Goal: Task Accomplishment & Management: Manage account settings

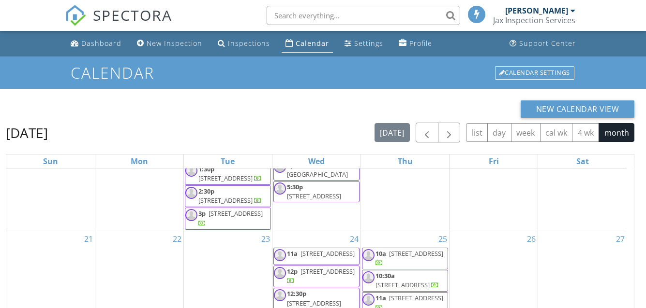
scroll to position [129, 0]
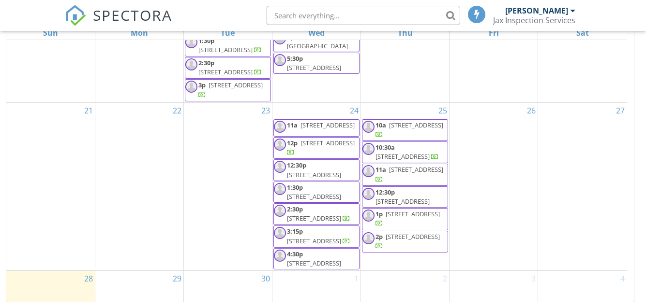
click at [316, 121] on span "[STREET_ADDRESS]" at bounding box center [327, 125] width 54 height 9
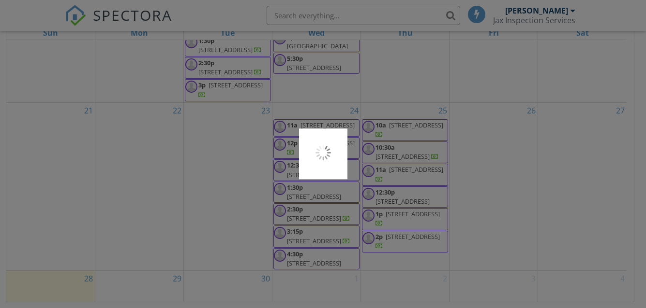
scroll to position [0, 0]
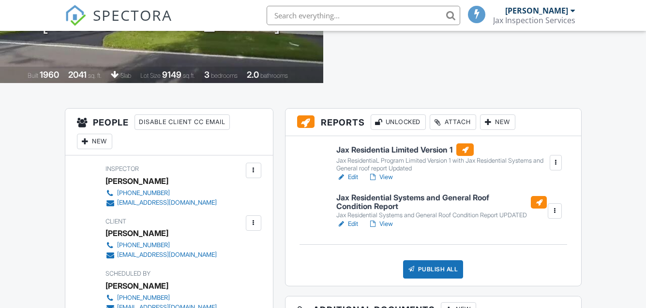
scroll to position [193, 0]
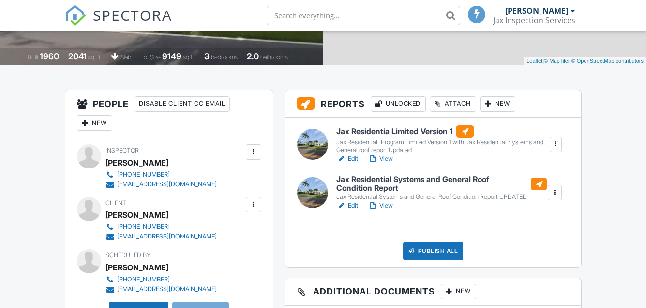
click at [353, 157] on link "Edit" at bounding box center [347, 159] width 22 height 10
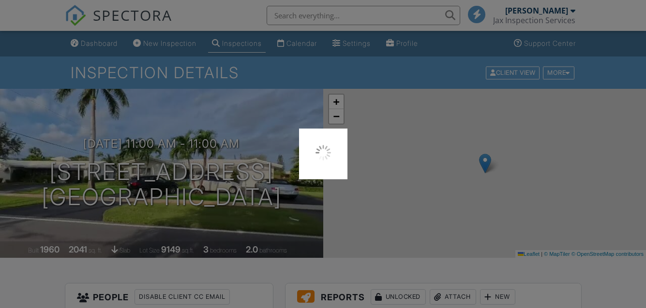
scroll to position [193, 0]
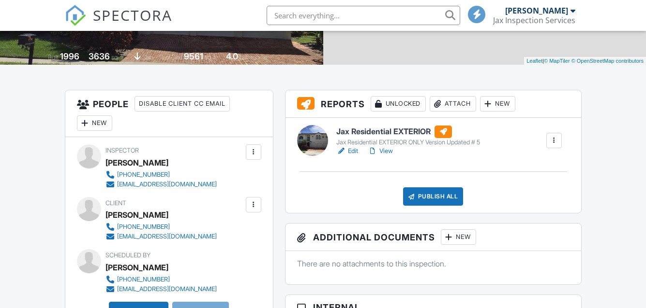
click at [353, 151] on link "Edit" at bounding box center [347, 152] width 22 height 10
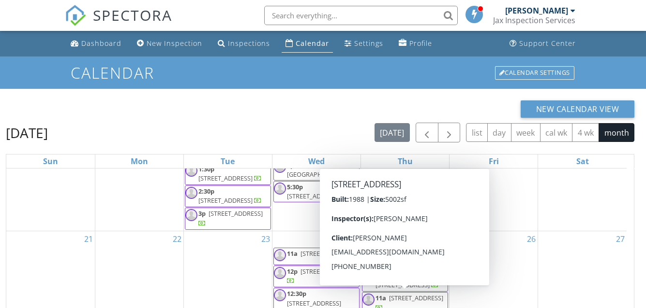
scroll to position [48, 0]
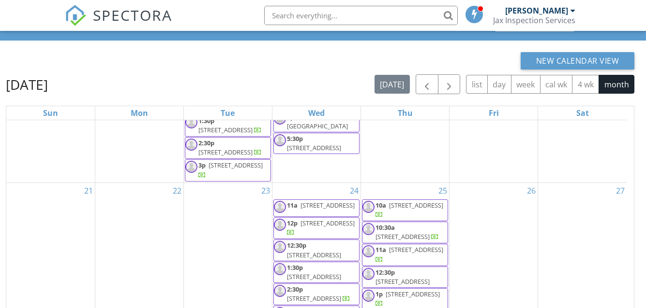
click at [317, 251] on span "298 Del Rio Blvd, Boca Raton 33432" at bounding box center [314, 255] width 54 height 9
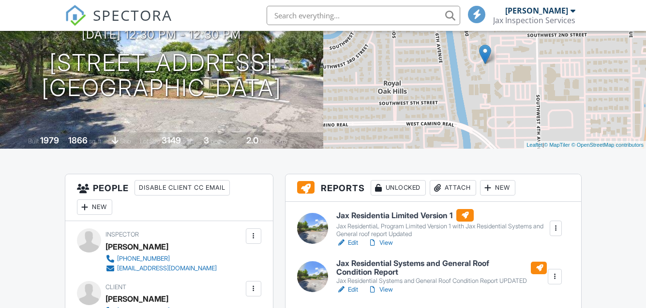
scroll to position [145, 0]
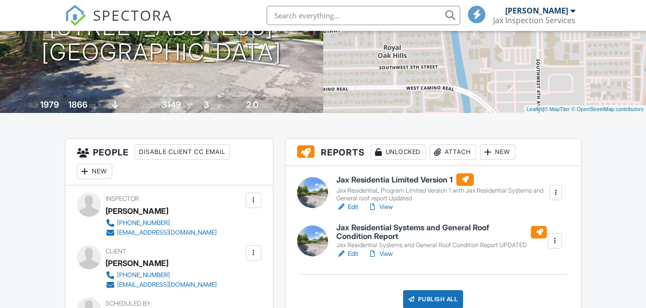
click at [350, 206] on link "Edit" at bounding box center [347, 208] width 22 height 10
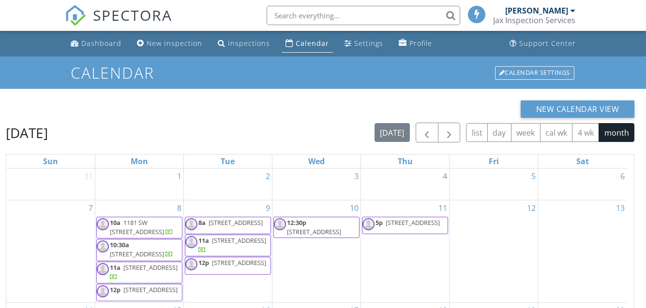
scroll to position [236, 0]
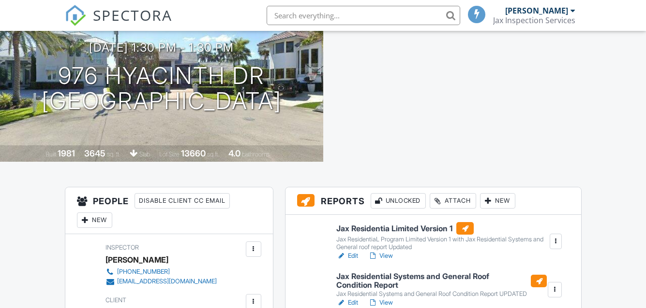
scroll to position [110, 0]
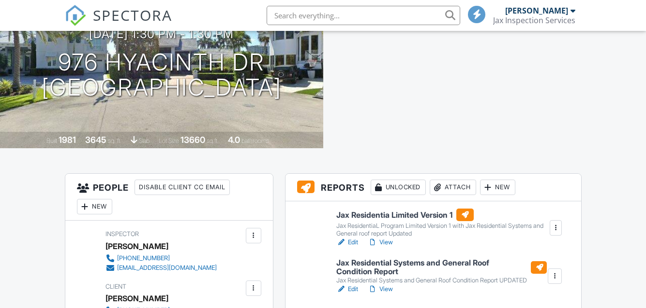
click at [355, 174] on div "Reports Unlocked Attach New Jax Residentia Limited Version 1 Jax ResidentiaL Pr…" at bounding box center [433, 263] width 296 height 178
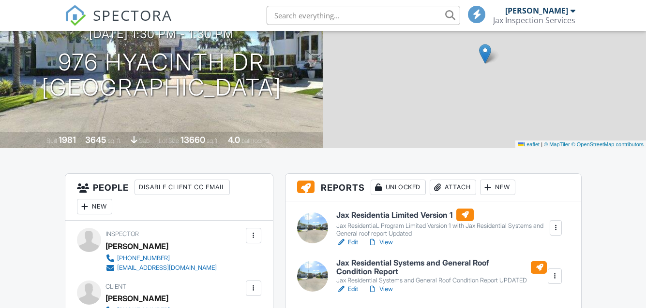
scroll to position [206, 0]
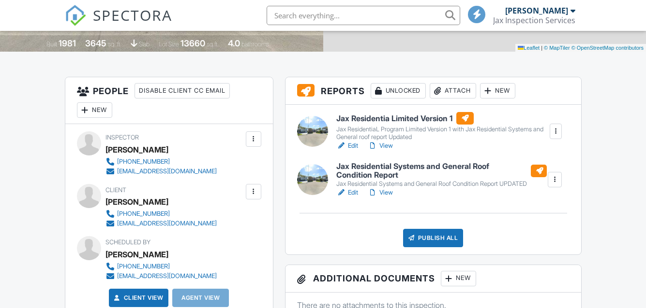
click at [355, 145] on link "Edit" at bounding box center [347, 146] width 22 height 10
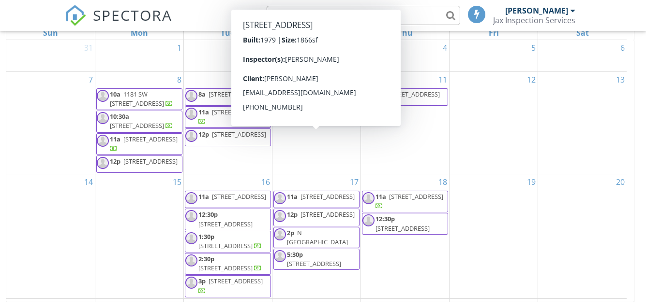
scroll to position [236, 0]
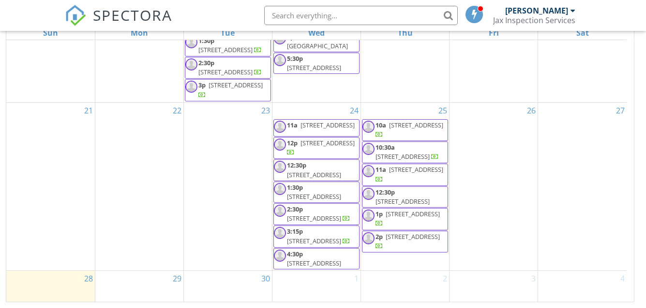
click at [299, 205] on span "2:30p" at bounding box center [295, 209] width 16 height 9
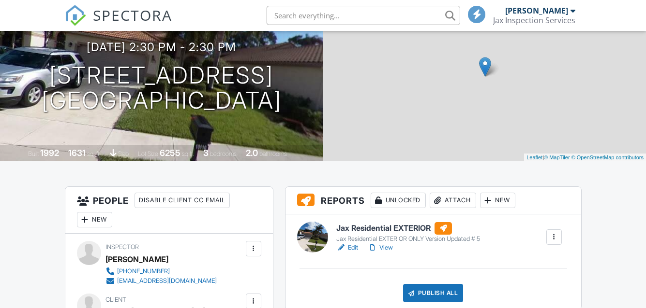
scroll to position [193, 0]
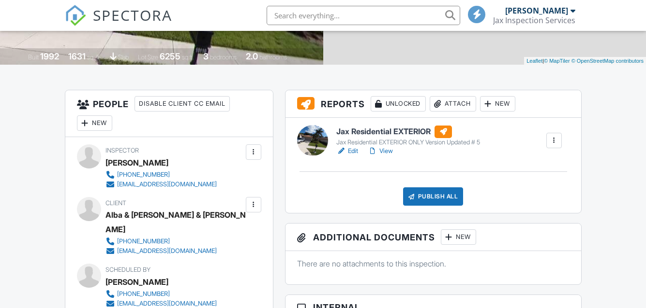
click at [353, 149] on link "Edit" at bounding box center [347, 152] width 22 height 10
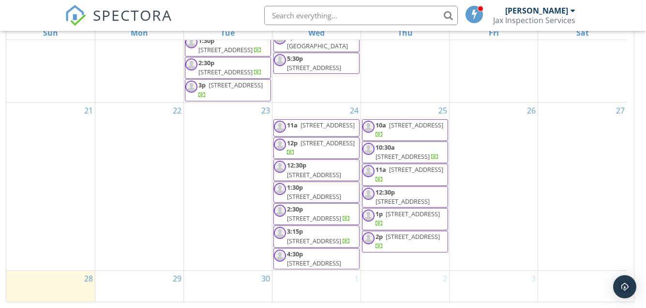
scroll to position [236, 0]
click at [321, 237] on span "220 Ocean Breeze, Lake Worth Beach 33460" at bounding box center [314, 241] width 54 height 9
